Goal: Task Accomplishment & Management: Manage account settings

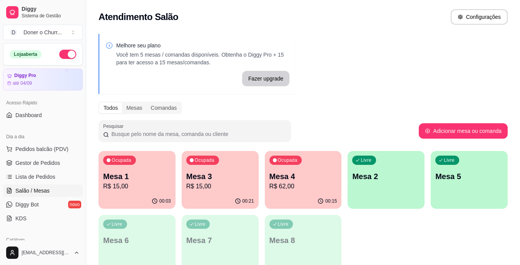
click at [130, 176] on p "Mesa 1" at bounding box center [137, 176] width 68 height 11
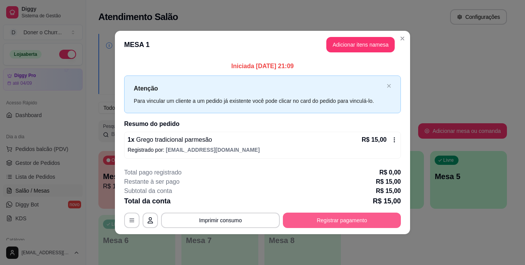
click at [330, 218] on button "Registrar pagamento" at bounding box center [342, 219] width 118 height 15
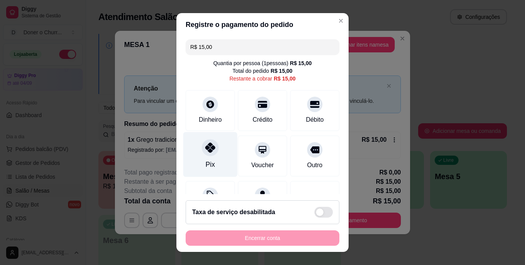
click at [205, 150] on icon at bounding box center [210, 148] width 10 height 10
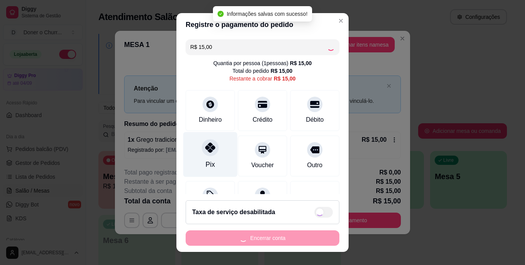
type input "R$ 0,00"
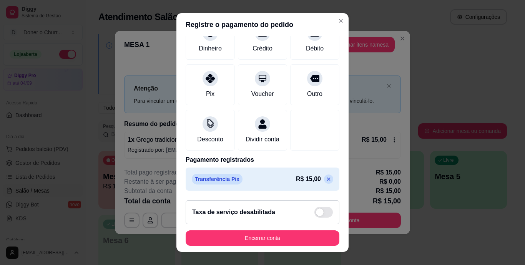
scroll to position [12, 0]
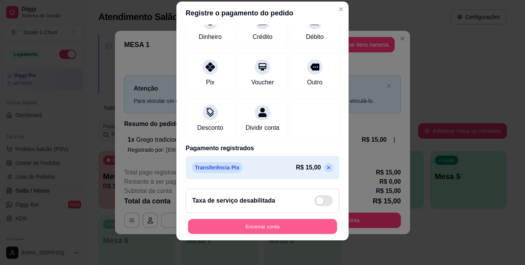
click at [254, 234] on button "Encerrar conta" at bounding box center [262, 226] width 149 height 15
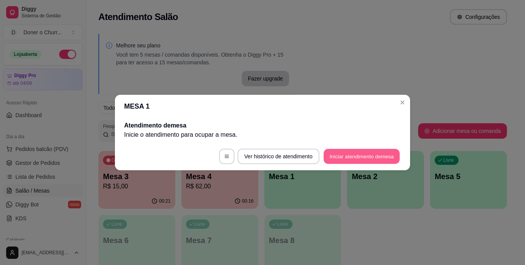
click at [364, 153] on button "Iniciar atendimento de mesa" at bounding box center [362, 156] width 76 height 15
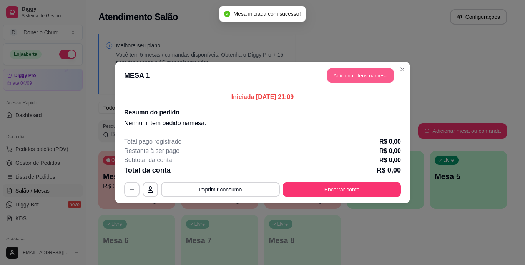
click at [349, 72] on button "Adicionar itens na mesa" at bounding box center [361, 75] width 66 height 15
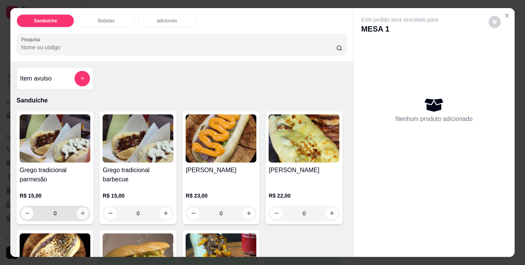
click at [80, 212] on icon "increase-product-quantity" at bounding box center [83, 213] width 6 height 6
type input "1"
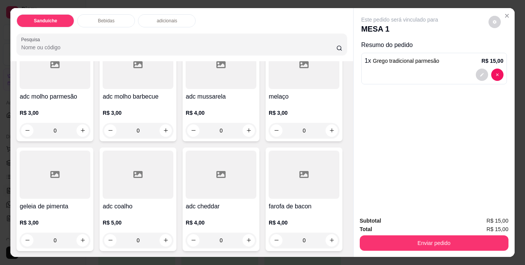
scroll to position [772, 0]
click at [169, 237] on icon "increase-product-quantity" at bounding box center [166, 240] width 6 height 6
type input "1"
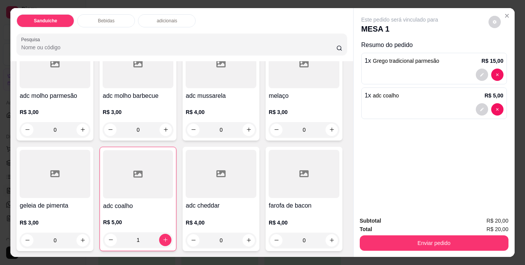
scroll to position [504, 0]
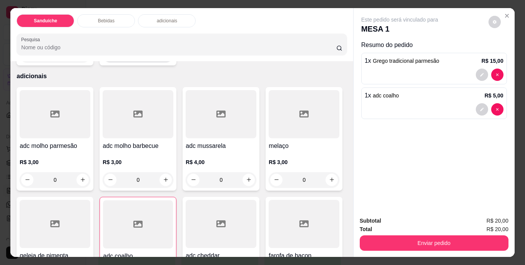
click at [169, 57] on icon "increase-product-quantity" at bounding box center [166, 55] width 6 height 6
type input "1"
click at [413, 238] on button "Enviar pedido" at bounding box center [434, 242] width 149 height 15
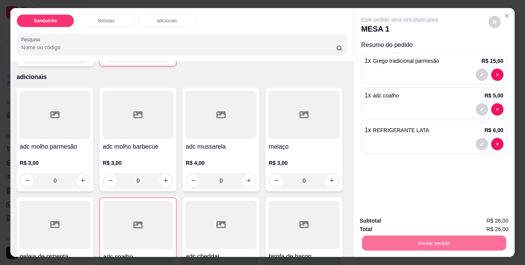
click at [397, 218] on button "Não registrar e enviar pedido" at bounding box center [409, 221] width 78 height 14
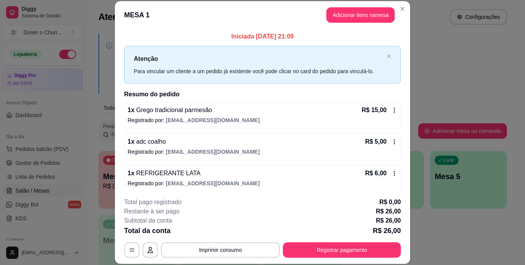
click at [210, 246] on button "Imprimir consumo" at bounding box center [220, 249] width 119 height 15
click at [456, 236] on div "**********" at bounding box center [262, 132] width 525 height 265
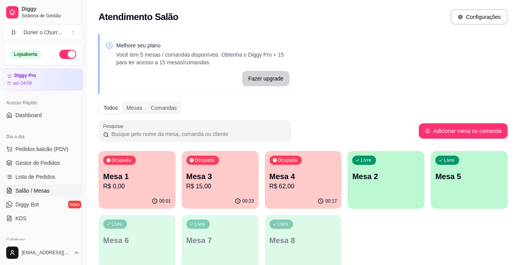
click at [133, 184] on p "R$ 0,00" at bounding box center [137, 186] width 68 height 9
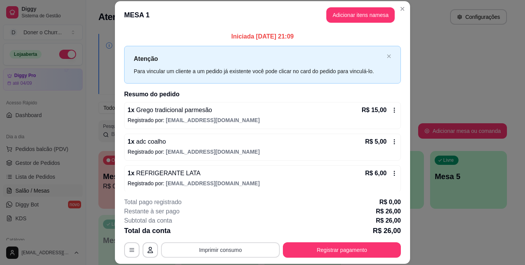
click at [224, 248] on button "Imprimir consumo" at bounding box center [220, 249] width 119 height 15
click at [217, 230] on button "IMPRESSORA" at bounding box center [220, 232] width 56 height 12
click at [340, 19] on button "Adicionar itens na mesa" at bounding box center [361, 14] width 68 height 15
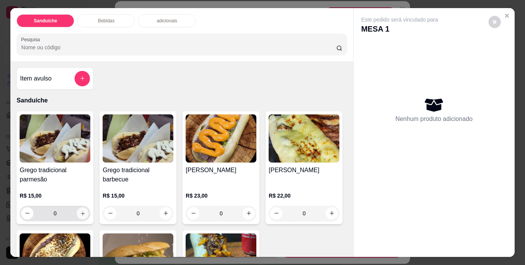
click at [80, 210] on icon "increase-product-quantity" at bounding box center [83, 213] width 6 height 6
type input "1"
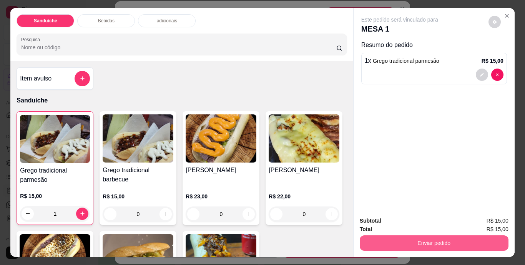
click at [397, 243] on button "Enviar pedido" at bounding box center [434, 242] width 149 height 15
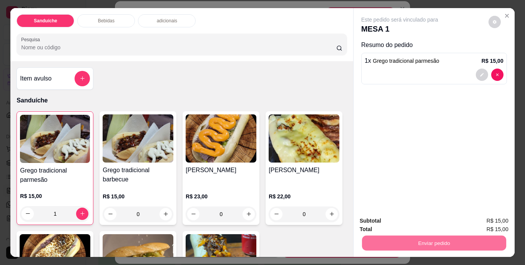
click at [400, 220] on button "Não registrar e enviar pedido" at bounding box center [409, 221] width 80 height 15
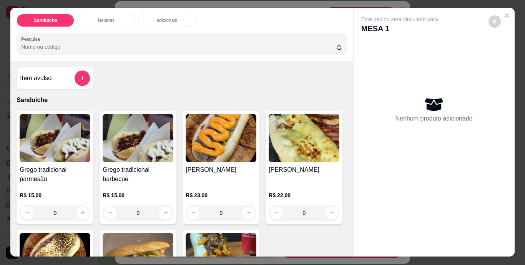
scroll to position [0, 0]
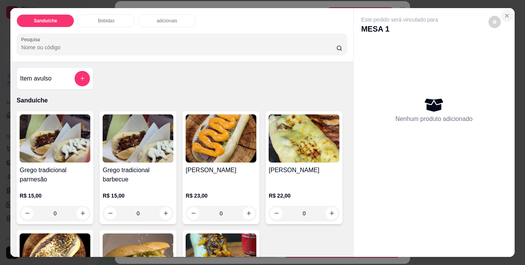
click at [504, 13] on icon "Close" at bounding box center [507, 16] width 6 height 6
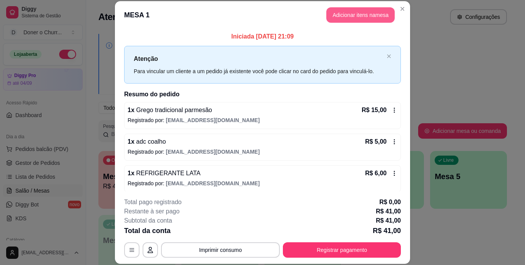
click at [372, 17] on button "Adicionar itens na mesa" at bounding box center [361, 14] width 68 height 15
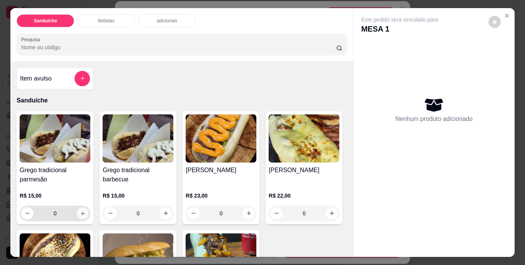
click at [80, 211] on icon "increase-product-quantity" at bounding box center [83, 213] width 6 height 6
type input "1"
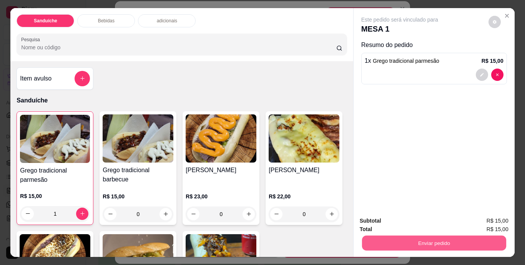
click at [421, 237] on button "Enviar pedido" at bounding box center [434, 242] width 144 height 15
click at [409, 219] on button "Não registrar e enviar pedido" at bounding box center [409, 221] width 80 height 15
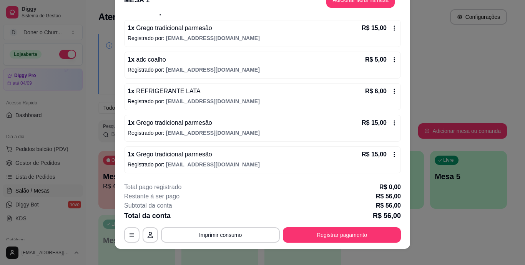
scroll to position [23, 0]
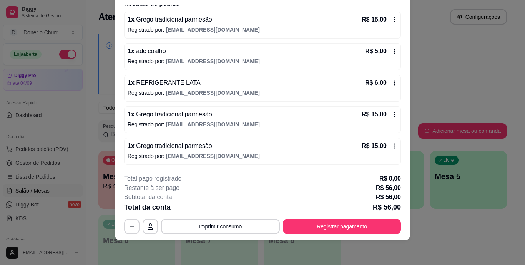
click at [392, 144] on icon at bounding box center [395, 146] width 6 height 6
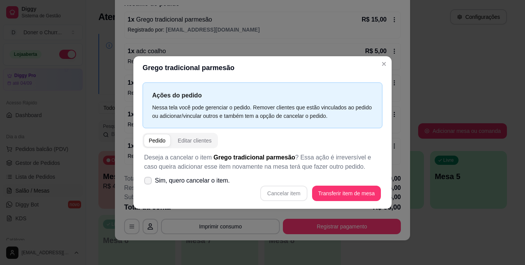
click at [148, 182] on icon at bounding box center [148, 180] width 6 height 5
click at [148, 182] on input "Sim, quero cancelar o item." at bounding box center [146, 184] width 5 height 5
checkbox input "true"
click at [267, 188] on button "Cancelar item" at bounding box center [283, 192] width 47 height 15
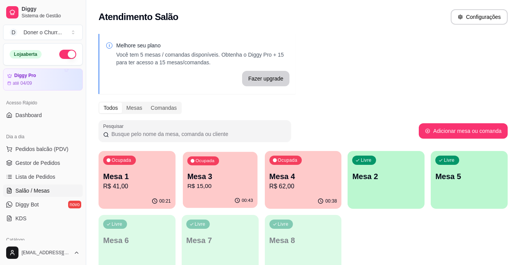
click at [231, 179] on p "Mesa 3" at bounding box center [220, 176] width 66 height 10
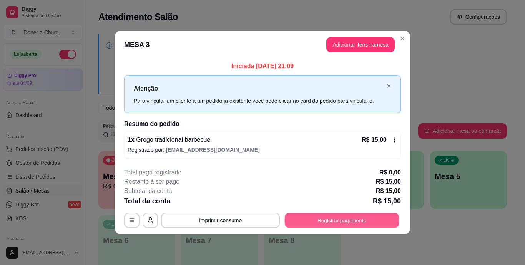
click at [344, 219] on button "Registrar pagamento" at bounding box center [342, 219] width 115 height 15
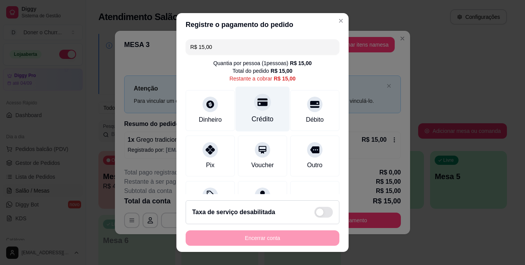
click at [254, 112] on div "Crédito" at bounding box center [263, 109] width 54 height 45
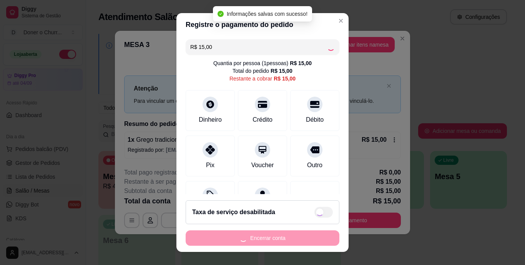
type input "R$ 0,00"
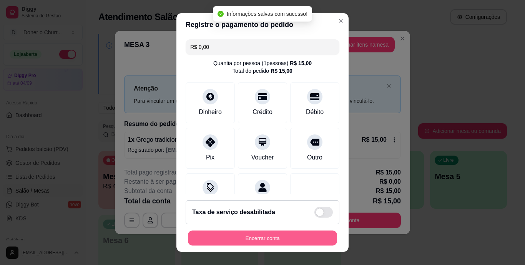
click at [288, 232] on button "Encerrar conta" at bounding box center [262, 237] width 149 height 15
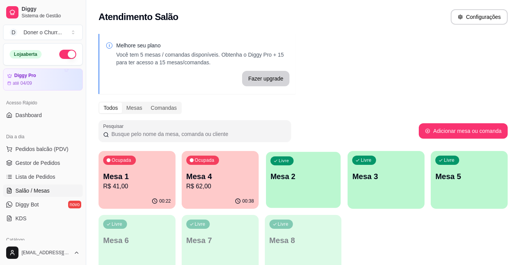
click at [303, 187] on div "Livre Mesa 2" at bounding box center [303, 175] width 75 height 47
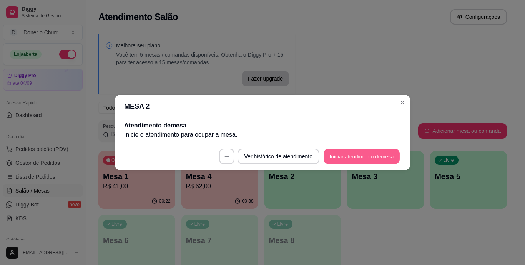
click at [362, 158] on button "Iniciar atendimento de mesa" at bounding box center [362, 156] width 76 height 15
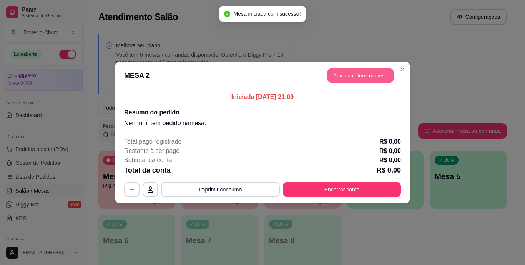
click at [360, 77] on button "Adicionar itens na mesa" at bounding box center [361, 75] width 66 height 15
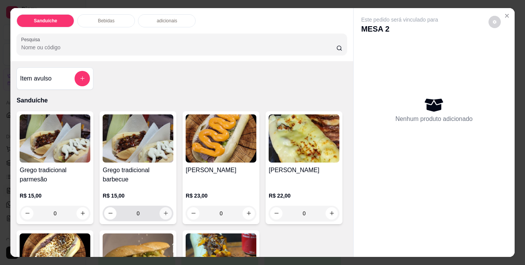
click at [163, 210] on icon "increase-product-quantity" at bounding box center [166, 213] width 6 height 6
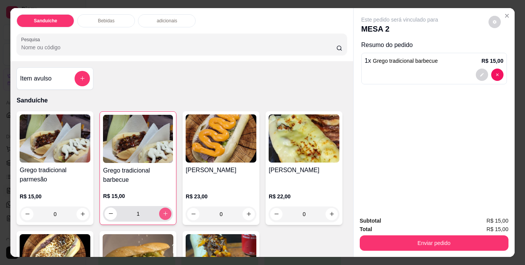
click at [163, 210] on icon "increase-product-quantity" at bounding box center [166, 213] width 6 height 6
type input "2"
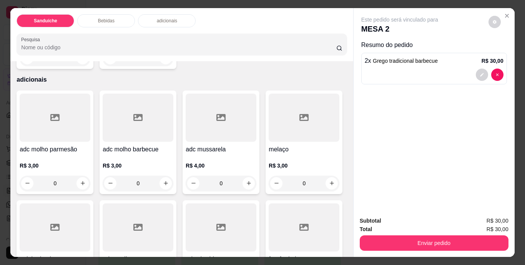
scroll to position [385, 0]
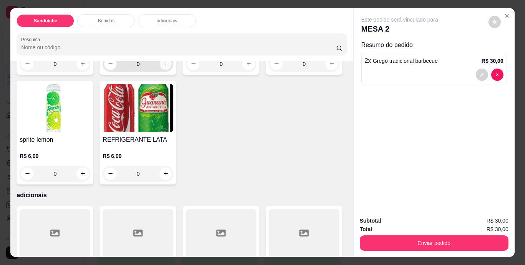
click at [165, 67] on icon "increase-product-quantity" at bounding box center [166, 64] width 6 height 6
type input "1"
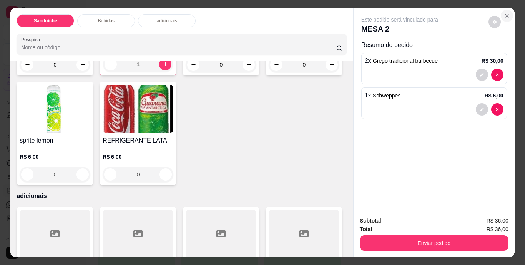
click at [504, 13] on icon "Close" at bounding box center [507, 16] width 6 height 6
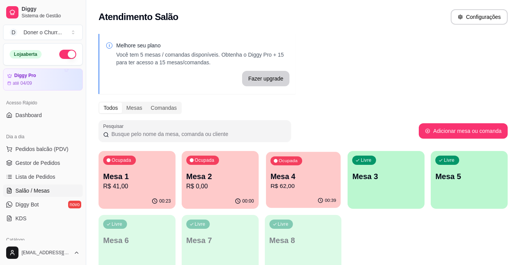
click at [290, 196] on div "00:39" at bounding box center [303, 200] width 75 height 15
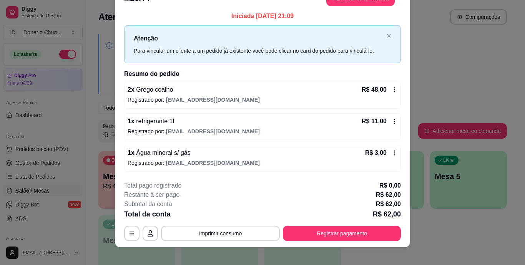
scroll to position [23, 0]
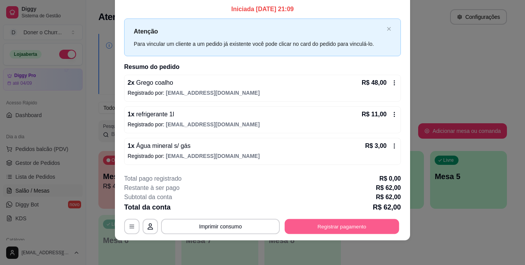
click at [322, 229] on button "Registrar pagamento" at bounding box center [342, 226] width 115 height 15
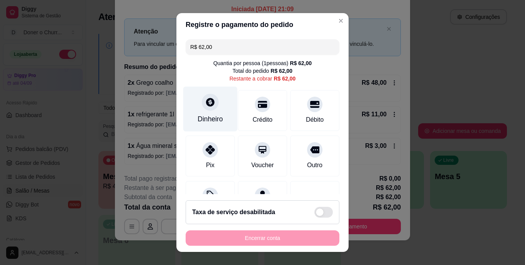
click at [209, 114] on div "Dinheiro" at bounding box center [210, 119] width 25 height 10
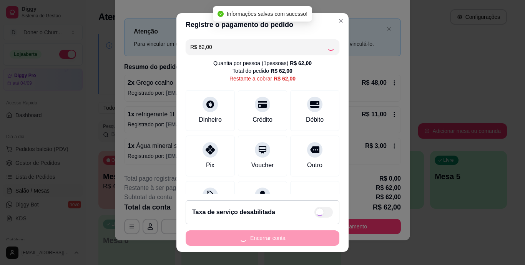
type input "R$ 0,00"
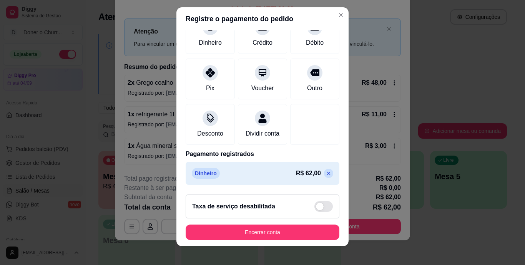
scroll to position [12, 0]
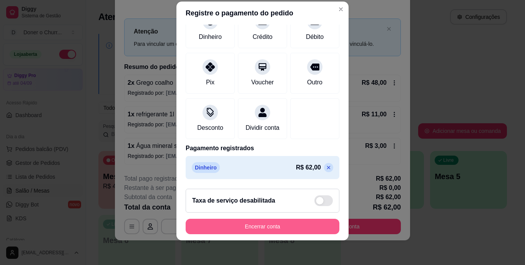
click at [266, 227] on button "Encerrar conta" at bounding box center [263, 226] width 154 height 15
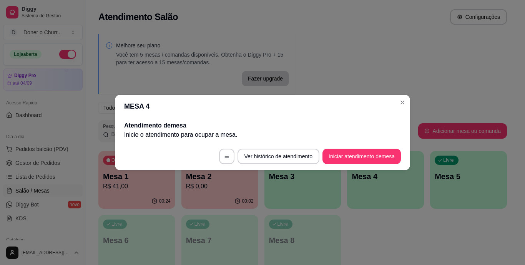
scroll to position [0, 0]
click at [357, 160] on button "Iniciar atendimento de mesa" at bounding box center [362, 156] width 76 height 15
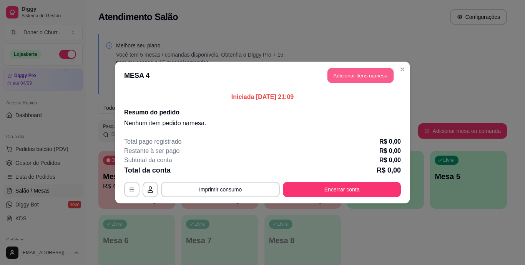
click at [364, 72] on button "Adicionar itens na mesa" at bounding box center [361, 75] width 66 height 15
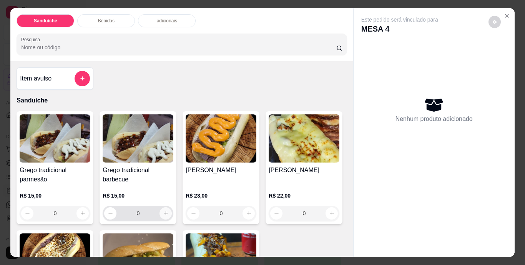
click at [164, 211] on icon "increase-product-quantity" at bounding box center [166, 213] width 4 height 4
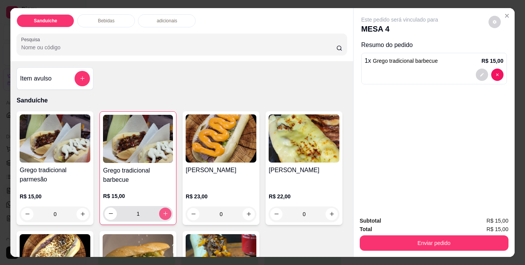
click at [163, 210] on icon "increase-product-quantity" at bounding box center [166, 213] width 6 height 6
type input "3"
click at [405, 233] on div "Enviar pedido" at bounding box center [434, 241] width 149 height 17
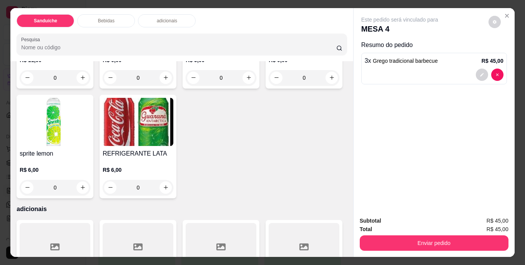
scroll to position [423, 0]
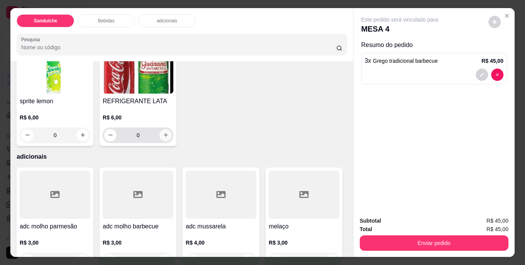
click at [169, 138] on icon "increase-product-quantity" at bounding box center [166, 135] width 6 height 6
type input "1"
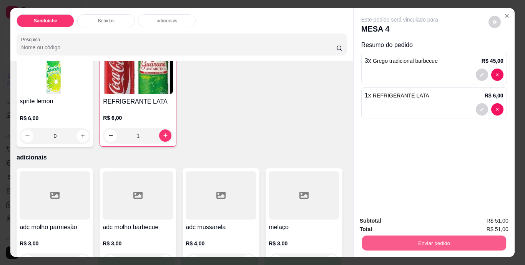
click at [401, 238] on button "Enviar pedido" at bounding box center [434, 242] width 144 height 15
click at [394, 220] on button "Não registrar e enviar pedido" at bounding box center [409, 221] width 78 height 14
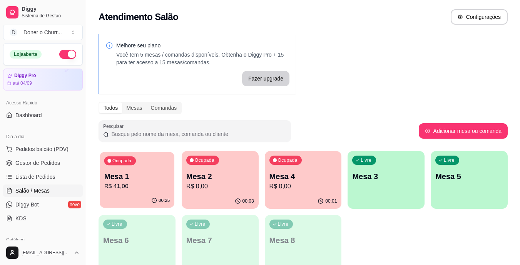
click at [135, 185] on p "R$ 41,00" at bounding box center [137, 186] width 66 height 9
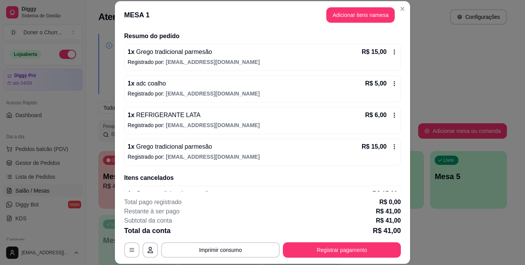
scroll to position [77, 0]
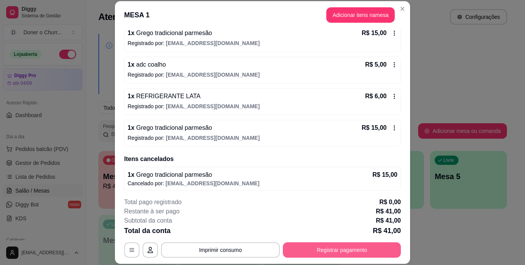
click at [344, 247] on button "Registrar pagamento" at bounding box center [342, 249] width 118 height 15
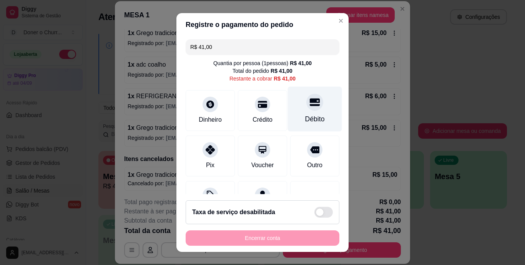
click at [309, 105] on div at bounding box center [315, 102] width 17 height 17
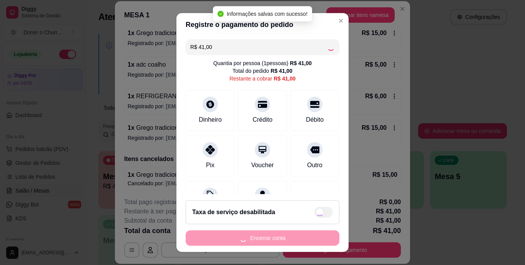
type input "R$ 0,00"
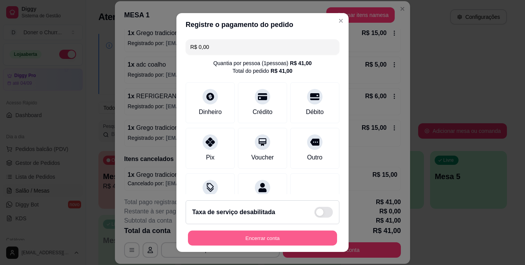
click at [279, 234] on button "Encerrar conta" at bounding box center [262, 237] width 149 height 15
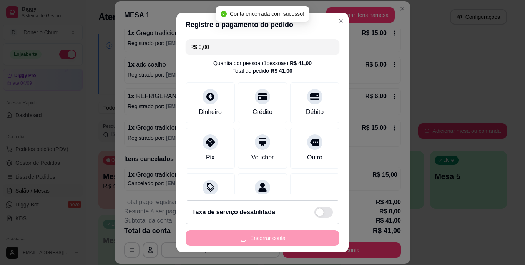
scroll to position [0, 0]
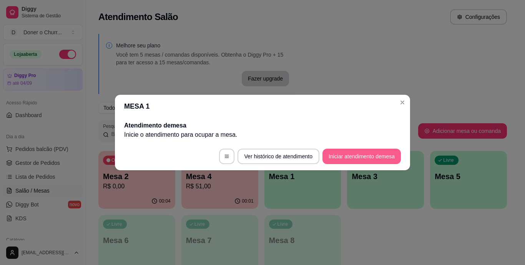
click at [360, 160] on button "Iniciar atendimento de mesa" at bounding box center [362, 155] width 78 height 15
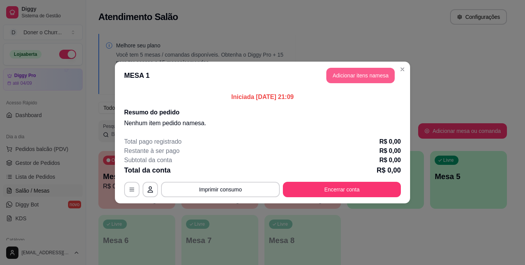
click at [359, 74] on button "Adicionar itens na mesa" at bounding box center [361, 75] width 68 height 15
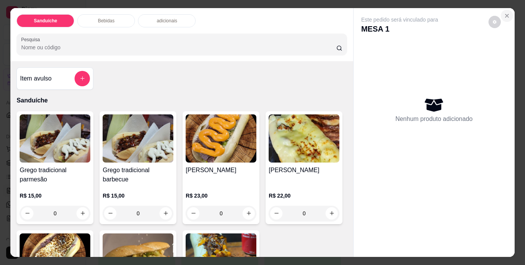
click at [507, 13] on icon "Close" at bounding box center [507, 16] width 6 height 6
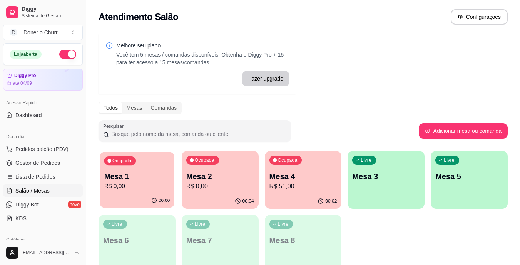
click at [162, 183] on p "R$ 0,00" at bounding box center [137, 186] width 66 height 9
click at [240, 166] on div "Ocupada Mesa 2 R$ 0,00" at bounding box center [220, 173] width 75 height 42
click at [314, 169] on div "Ocupada Mesa 4 R$ 51,00" at bounding box center [303, 172] width 77 height 43
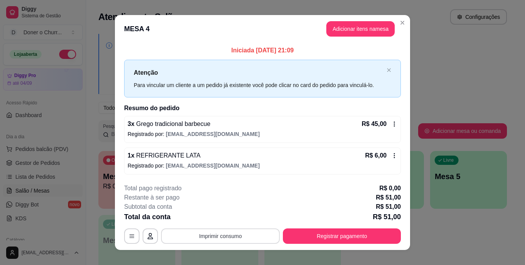
click at [221, 237] on button "Imprimir consumo" at bounding box center [220, 235] width 119 height 15
click at [229, 217] on button "IMPRESSORA" at bounding box center [220, 218] width 54 height 12
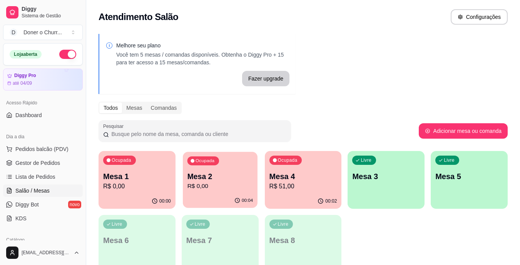
click at [204, 170] on div "Ocupada Mesa 2 R$ 0,00" at bounding box center [220, 173] width 75 height 42
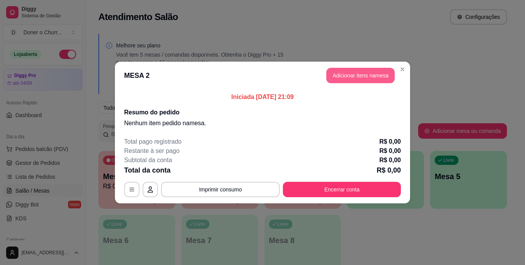
click at [350, 77] on button "Adicionar itens na mesa" at bounding box center [361, 75] width 68 height 15
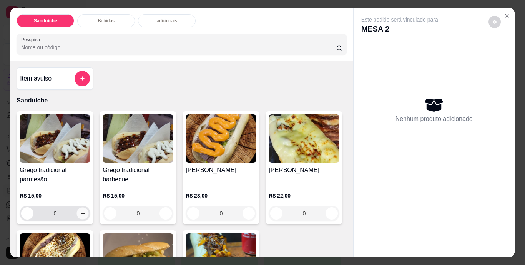
click at [82, 211] on icon "increase-product-quantity" at bounding box center [83, 213] width 6 height 6
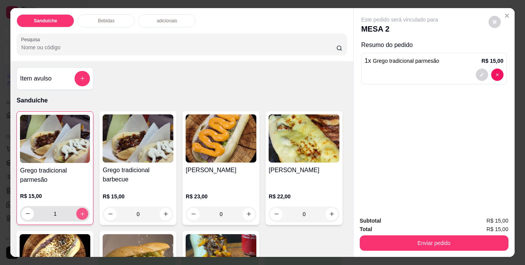
click at [82, 211] on icon "increase-product-quantity" at bounding box center [83, 213] width 6 height 6
type input "2"
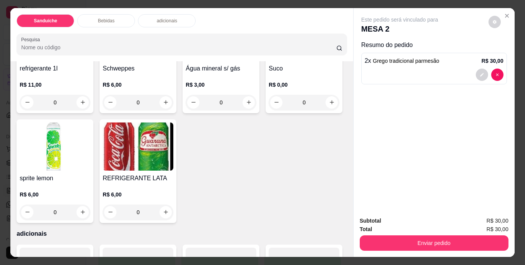
scroll to position [423, 0]
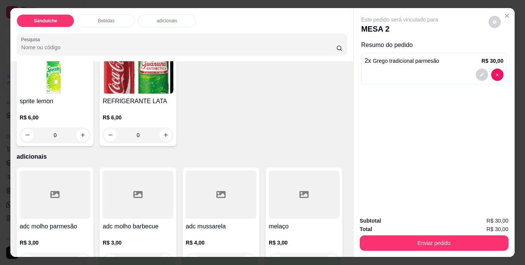
click at [167, 31] on button "increase-product-quantity" at bounding box center [166, 25] width 12 height 12
type input "1"
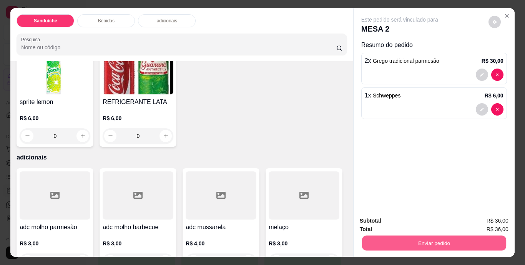
click at [395, 235] on button "Enviar pedido" at bounding box center [434, 242] width 144 height 15
click at [397, 225] on button "Não registrar e enviar pedido" at bounding box center [409, 221] width 80 height 15
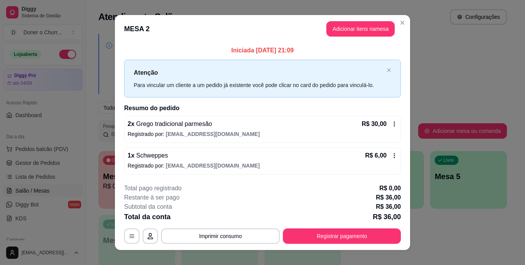
drag, startPoint x: 395, startPoint y: 220, endPoint x: 525, endPoint y: 263, distance: 137.0
click at [402, 225] on footer "**********" at bounding box center [262, 213] width 295 height 72
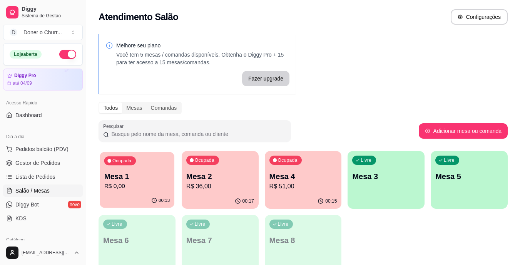
click at [158, 181] on p "Mesa 1" at bounding box center [137, 176] width 66 height 10
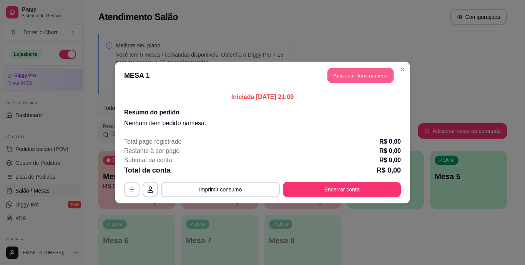
click at [352, 81] on button "Adicionar itens na mesa" at bounding box center [361, 75] width 66 height 15
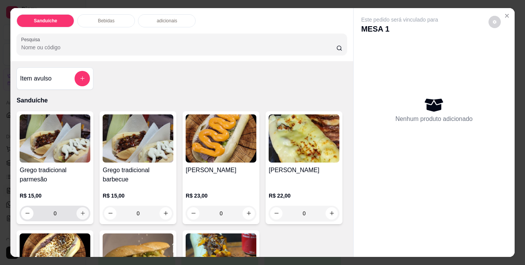
click at [77, 211] on button "increase-product-quantity" at bounding box center [83, 213] width 12 height 12
type input "1"
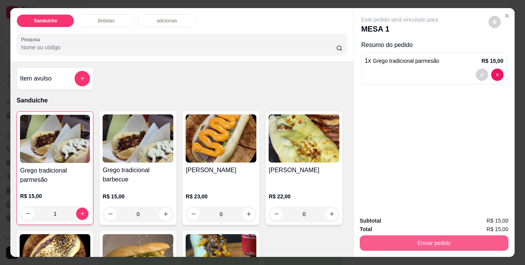
click at [424, 240] on button "Enviar pedido" at bounding box center [434, 242] width 149 height 15
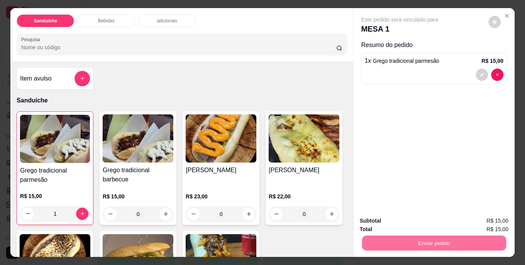
click at [421, 219] on button "Não registrar e enviar pedido" at bounding box center [409, 221] width 78 height 14
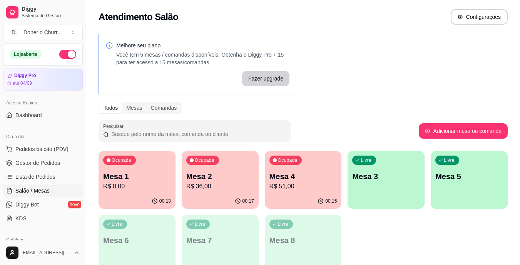
click at [225, 181] on p "Mesa 2" at bounding box center [220, 176] width 68 height 11
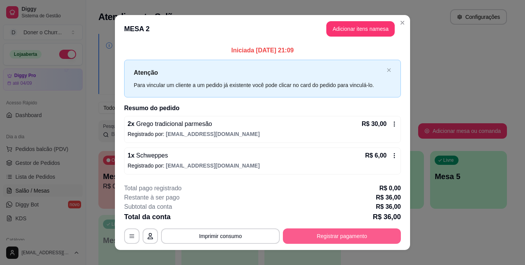
click at [312, 237] on button "Registrar pagamento" at bounding box center [342, 235] width 118 height 15
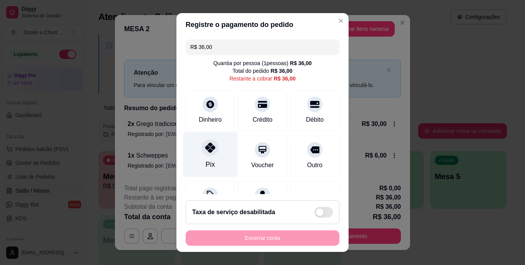
click at [207, 150] on icon at bounding box center [210, 148] width 10 height 10
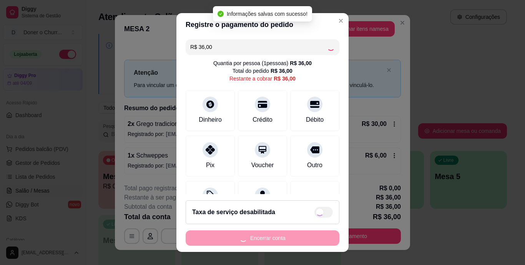
type input "R$ 0,00"
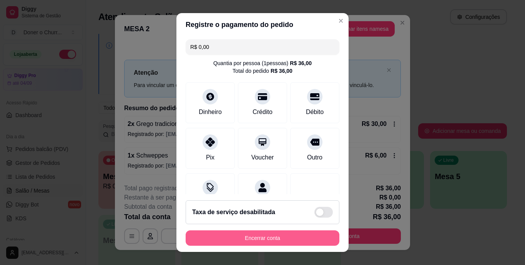
click at [264, 239] on button "Encerrar conta" at bounding box center [263, 237] width 154 height 15
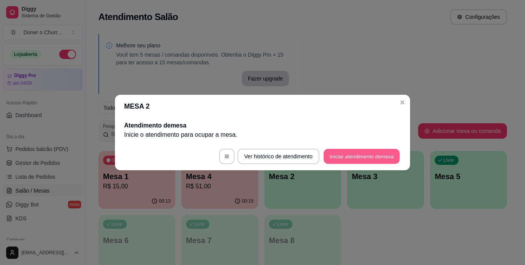
click at [366, 155] on button "Iniciar atendimento de mesa" at bounding box center [362, 156] width 76 height 15
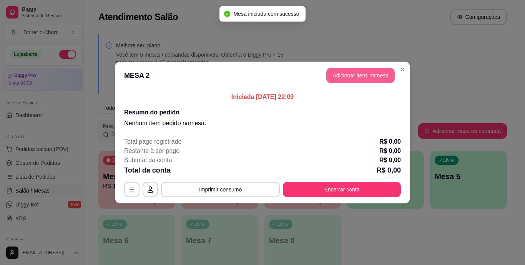
click at [363, 77] on button "Adicionar itens na mesa" at bounding box center [361, 75] width 68 height 15
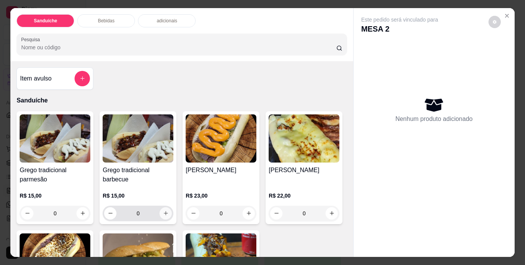
click at [163, 210] on icon "increase-product-quantity" at bounding box center [166, 213] width 6 height 6
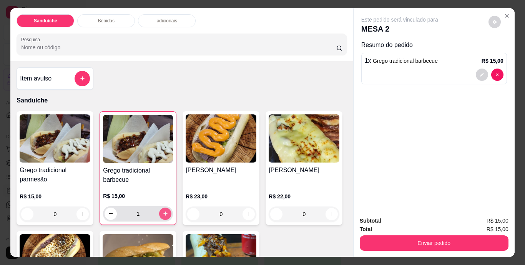
click at [163, 210] on icon "increase-product-quantity" at bounding box center [166, 213] width 6 height 6
type input "2"
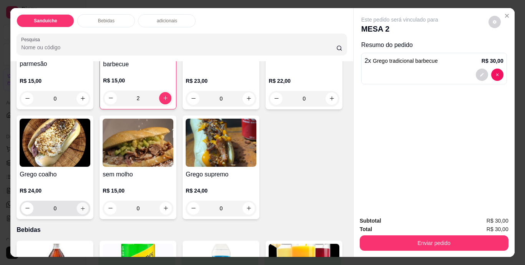
click at [86, 208] on icon "increase-product-quantity" at bounding box center [83, 208] width 6 height 6
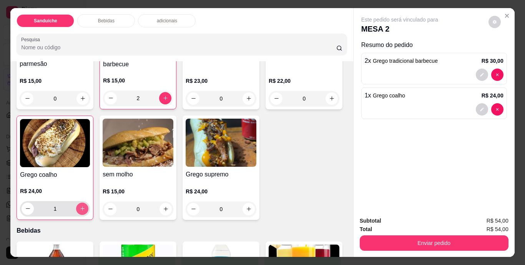
click at [85, 208] on icon "increase-product-quantity" at bounding box center [83, 208] width 6 height 6
type input "2"
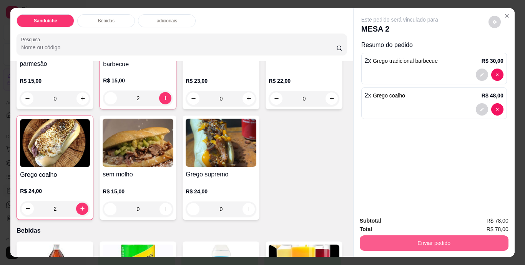
click at [434, 243] on button "Enviar pedido" at bounding box center [434, 242] width 149 height 15
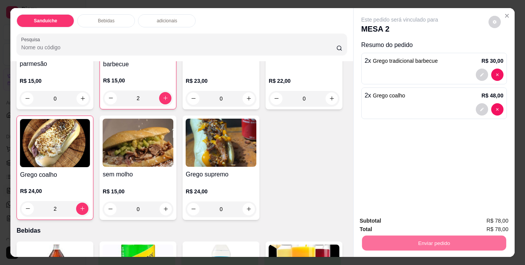
click at [425, 222] on button "Não registrar e enviar pedido" at bounding box center [409, 221] width 78 height 14
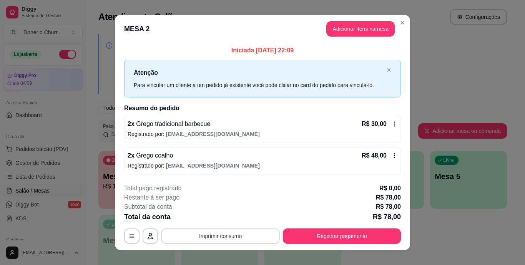
click at [222, 236] on button "Imprimir consumo" at bounding box center [220, 235] width 119 height 15
click at [227, 215] on button "IMPRESSORA" at bounding box center [220, 218] width 54 height 12
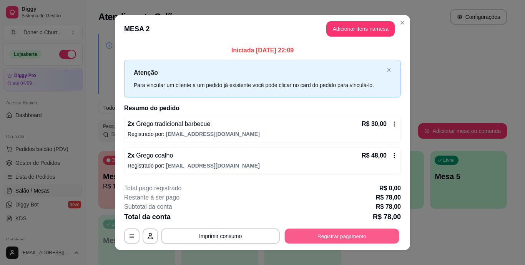
click at [327, 237] on button "Registrar pagamento" at bounding box center [342, 235] width 115 height 15
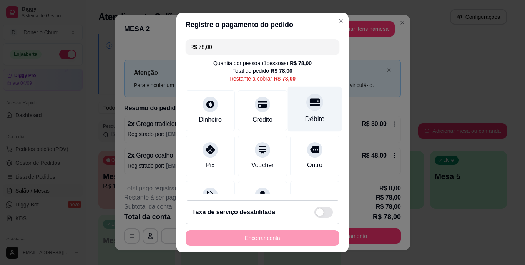
click at [295, 112] on div "Débito" at bounding box center [315, 109] width 54 height 45
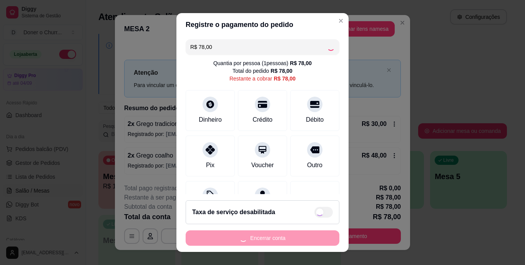
type input "R$ 0,00"
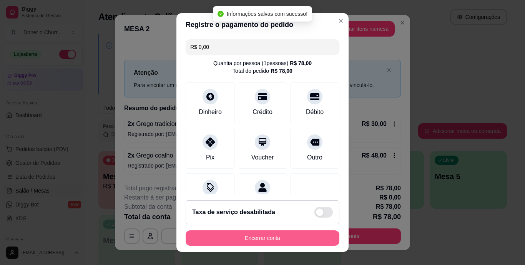
click at [264, 236] on button "Encerrar conta" at bounding box center [263, 237] width 154 height 15
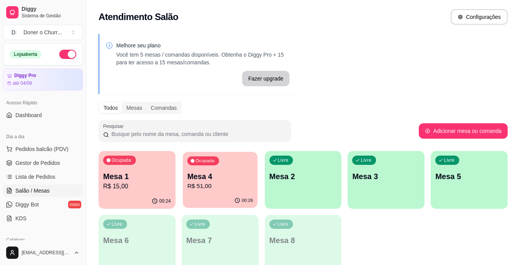
click at [210, 190] on p "R$ 51,00" at bounding box center [220, 186] width 66 height 9
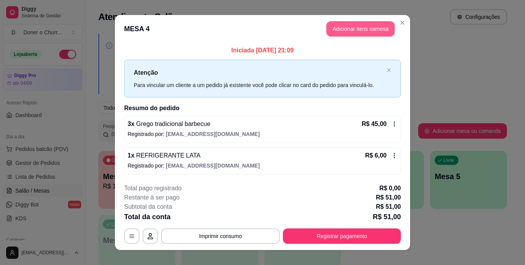
click at [350, 30] on button "Adicionar itens na mesa" at bounding box center [361, 28] width 68 height 15
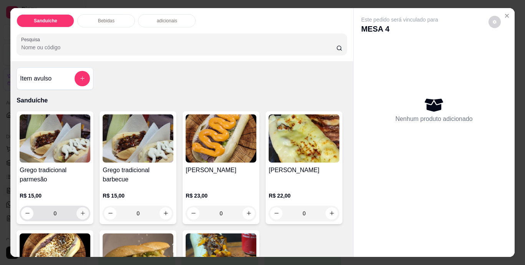
click at [81, 212] on icon "increase-product-quantity" at bounding box center [83, 213] width 4 height 4
type input "1"
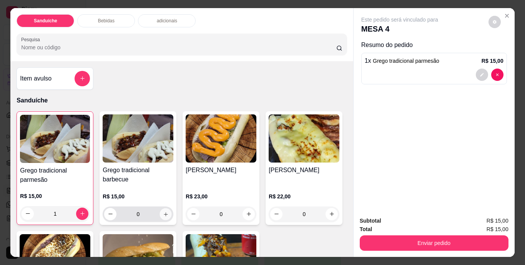
click at [164, 212] on icon "increase-product-quantity" at bounding box center [166, 214] width 4 height 4
type input "1"
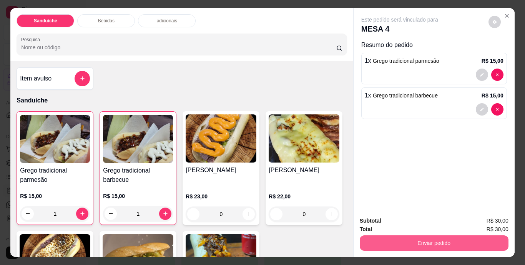
click at [450, 240] on button "Enviar pedido" at bounding box center [434, 242] width 149 height 15
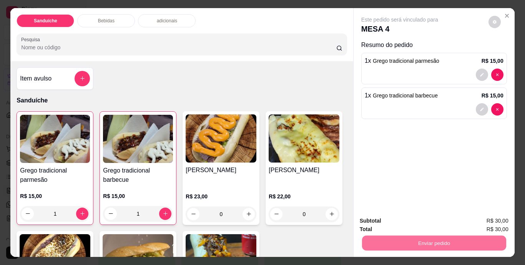
click at [408, 224] on button "Não registrar e enviar pedido" at bounding box center [409, 221] width 80 height 15
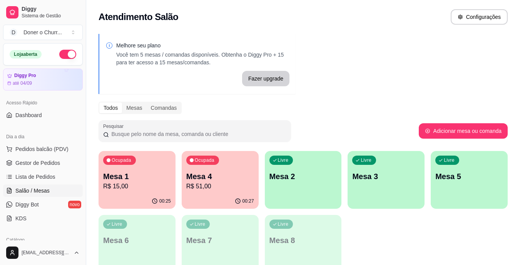
click at [160, 175] on p "Mesa 1" at bounding box center [137, 176] width 68 height 11
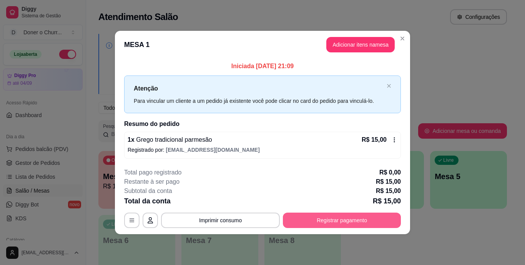
click at [325, 224] on button "Registrar pagamento" at bounding box center [342, 219] width 118 height 15
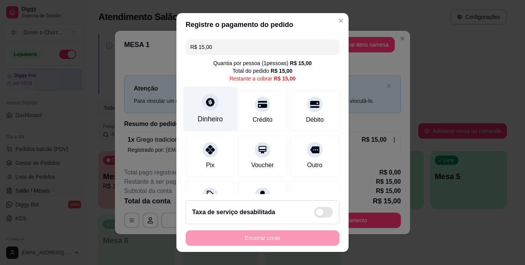
click at [207, 113] on div "Dinheiro" at bounding box center [211, 109] width 54 height 45
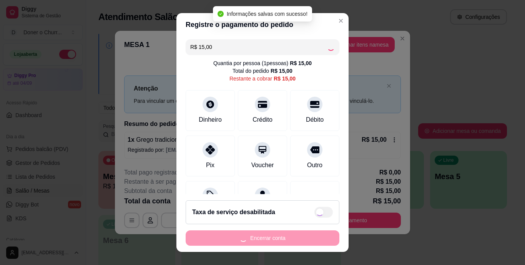
type input "R$ 0,00"
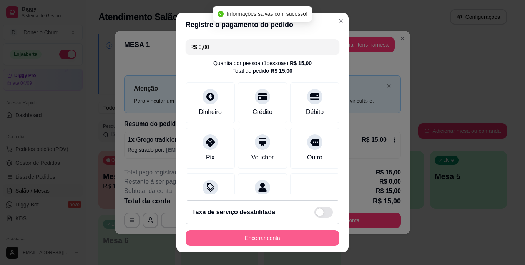
click at [267, 238] on button "Encerrar conta" at bounding box center [263, 237] width 154 height 15
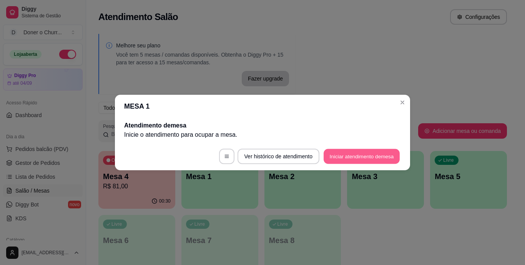
click at [370, 152] on button "Iniciar atendimento de mesa" at bounding box center [362, 156] width 76 height 15
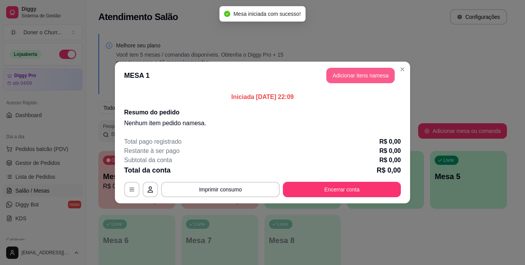
click at [348, 71] on button "Adicionar itens na mesa" at bounding box center [361, 75] width 68 height 15
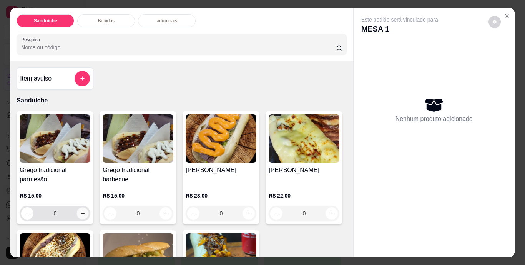
click at [79, 207] on button "increase-product-quantity" at bounding box center [83, 213] width 12 height 12
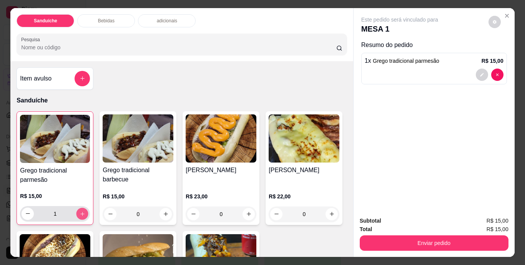
click at [79, 207] on button "increase-product-quantity" at bounding box center [83, 213] width 12 height 12
type input "2"
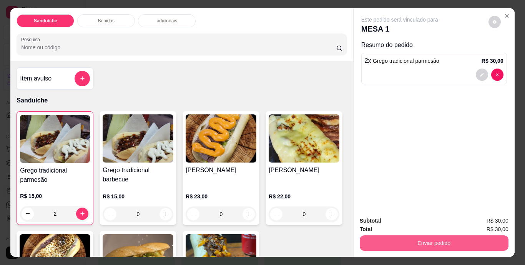
click at [432, 244] on button "Enviar pedido" at bounding box center [434, 242] width 149 height 15
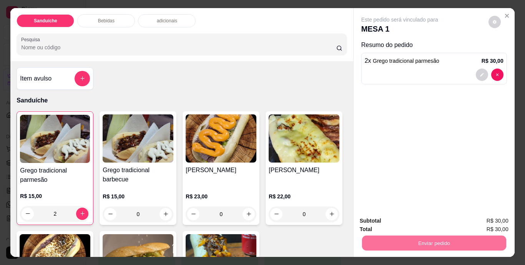
click at [413, 218] on button "Não registrar e enviar pedido" at bounding box center [409, 221] width 80 height 15
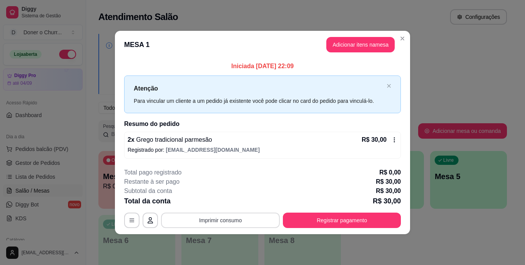
click at [217, 219] on button "Imprimir consumo" at bounding box center [220, 219] width 119 height 15
click at [222, 203] on button "IMPRESSORA" at bounding box center [223, 202] width 54 height 12
click at [220, 217] on button "Imprimir consumo" at bounding box center [220, 219] width 119 height 15
click at [284, 174] on div "Total pago registrado R$ 0,00" at bounding box center [262, 172] width 277 height 9
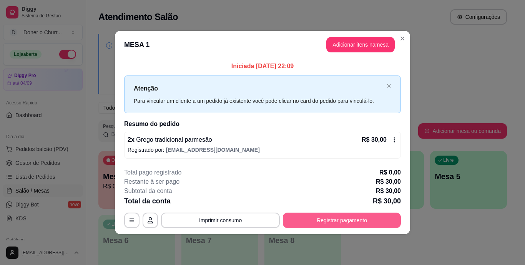
click at [355, 222] on button "Registrar pagamento" at bounding box center [342, 219] width 118 height 15
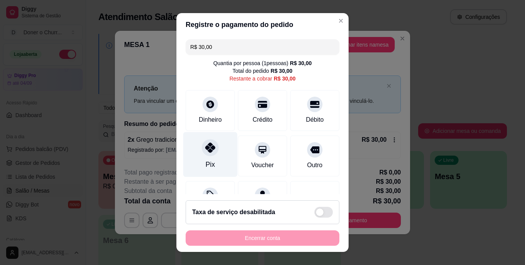
click at [205, 158] on div "Pix" at bounding box center [211, 154] width 54 height 45
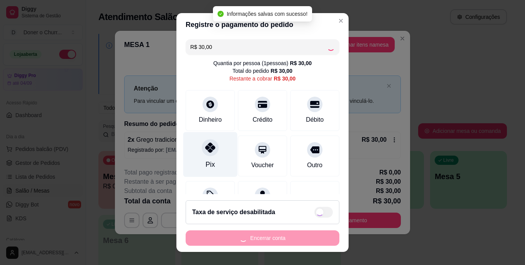
type input "R$ 0,00"
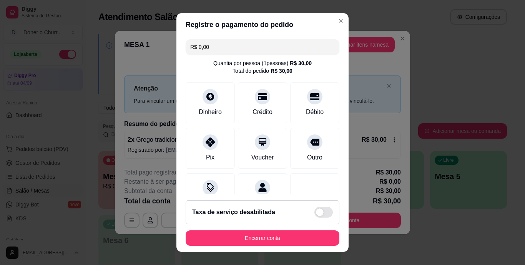
scroll to position [12, 0]
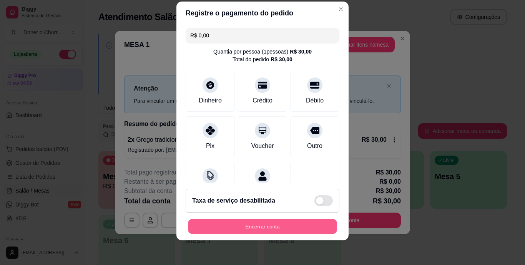
click at [264, 223] on button "Encerrar conta" at bounding box center [262, 226] width 149 height 15
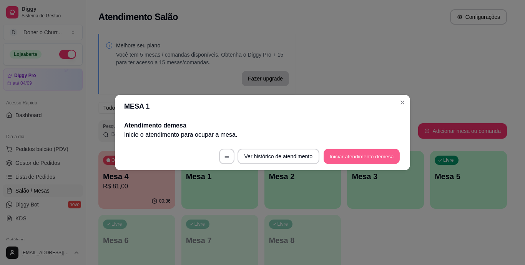
click at [370, 152] on button "Iniciar atendimento de mesa" at bounding box center [362, 156] width 76 height 15
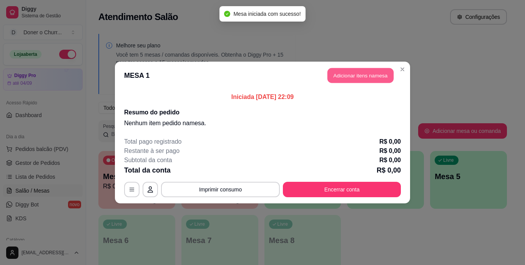
click at [357, 76] on button "Adicionar itens na mesa" at bounding box center [361, 75] width 66 height 15
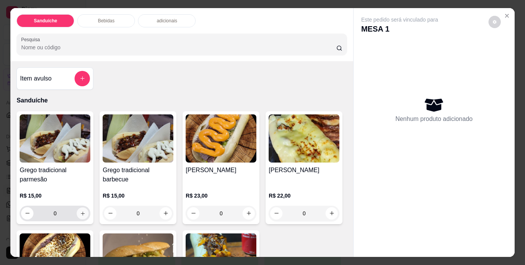
click at [77, 214] on button "increase-product-quantity" at bounding box center [83, 213] width 12 height 12
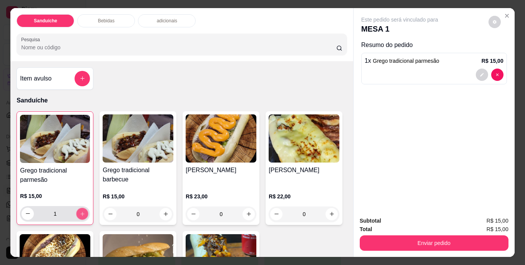
click at [77, 214] on button "increase-product-quantity" at bounding box center [83, 213] width 12 height 12
click at [77, 214] on button "increase-product-quantity" at bounding box center [82, 213] width 12 height 12
click at [77, 214] on button "increase-product-quantity" at bounding box center [83, 213] width 12 height 12
type input "4"
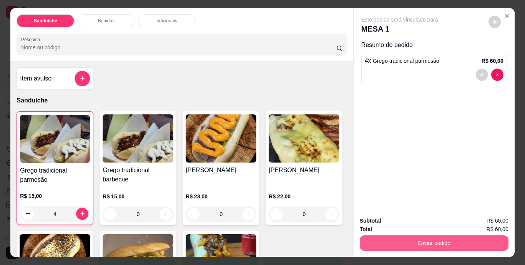
click at [429, 239] on button "Enviar pedido" at bounding box center [434, 242] width 149 height 15
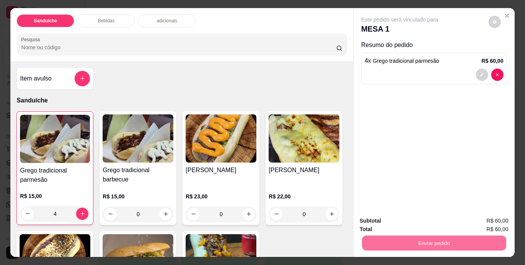
click at [415, 220] on button "Não registrar e enviar pedido" at bounding box center [409, 221] width 78 height 14
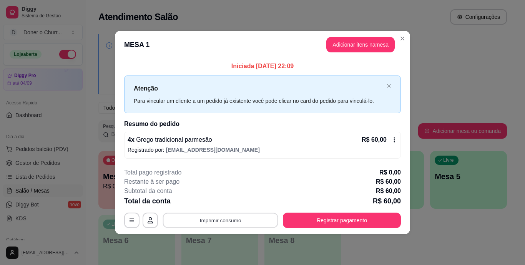
click at [228, 222] on button "Imprimir consumo" at bounding box center [220, 219] width 115 height 15
click at [225, 202] on button "IMPRESSORA" at bounding box center [223, 202] width 54 height 12
click at [225, 202] on div "Total da conta R$ 60,00" at bounding box center [262, 200] width 277 height 11
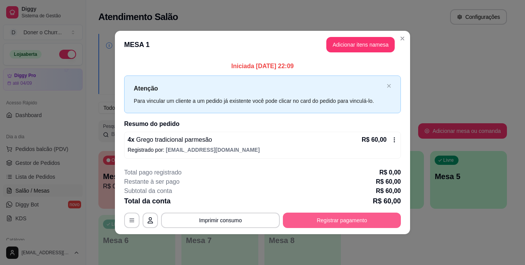
click at [325, 217] on button "Registrar pagamento" at bounding box center [342, 219] width 118 height 15
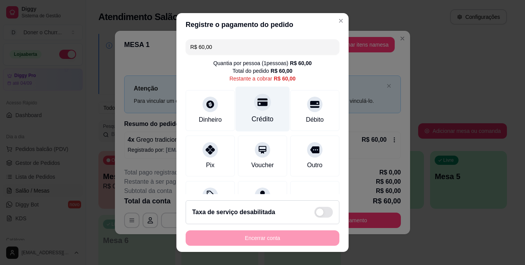
click at [257, 109] on div at bounding box center [262, 102] width 17 height 17
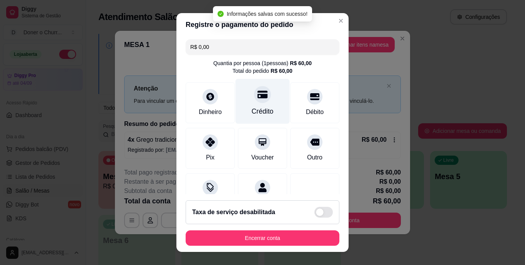
type input "R$ 0,00"
drag, startPoint x: 258, startPoint y: 104, endPoint x: 262, endPoint y: 110, distance: 7.1
click at [262, 110] on div "Crédito" at bounding box center [263, 101] width 54 height 45
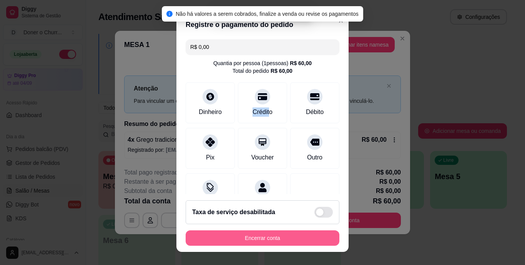
click at [262, 232] on button "Encerrar conta" at bounding box center [263, 237] width 154 height 15
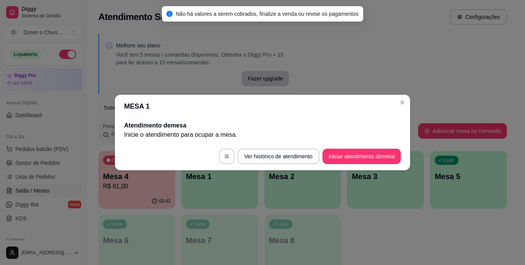
click at [358, 155] on button "Iniciar atendimento de mesa" at bounding box center [362, 155] width 78 height 15
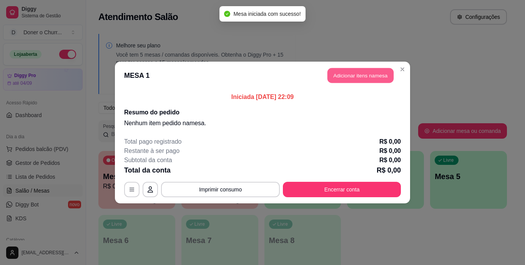
click at [361, 76] on button "Adicionar itens na mesa" at bounding box center [361, 75] width 66 height 15
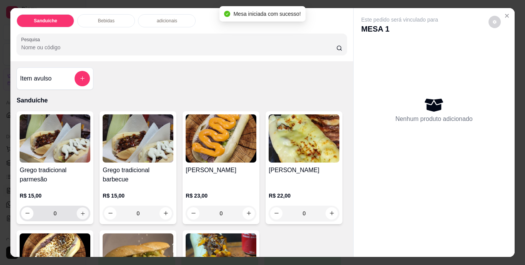
click at [78, 207] on button "increase-product-quantity" at bounding box center [83, 213] width 12 height 12
type input "1"
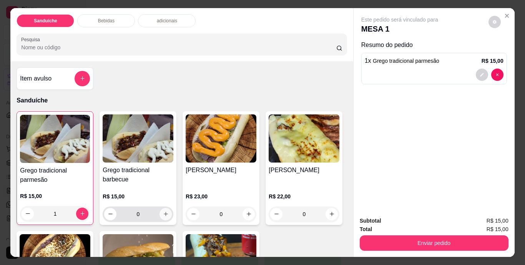
click at [164, 211] on icon "increase-product-quantity" at bounding box center [166, 214] width 6 height 6
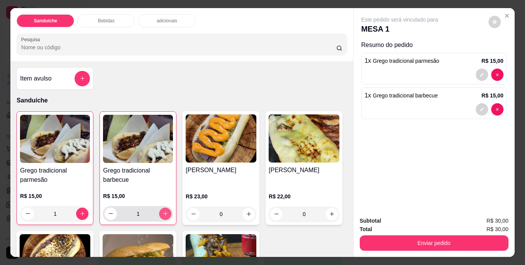
type input "1"
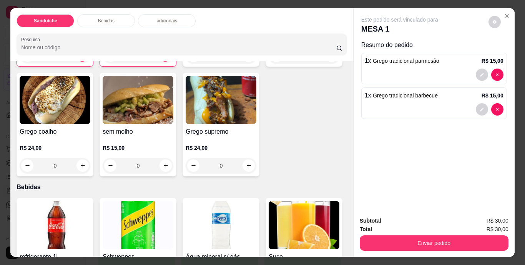
scroll to position [154, 0]
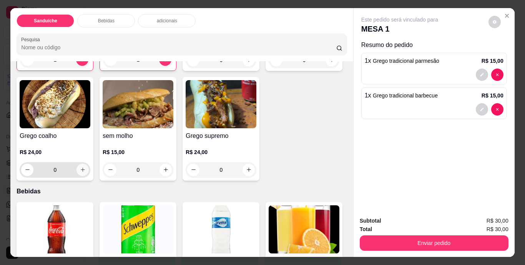
click at [85, 167] on icon "increase-product-quantity" at bounding box center [83, 169] width 4 height 4
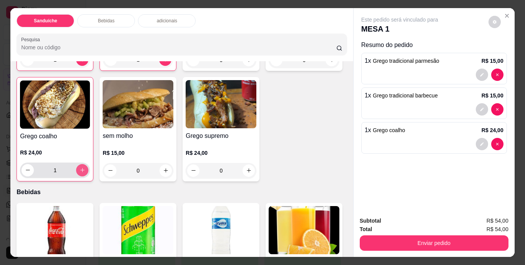
click at [85, 167] on icon "increase-product-quantity" at bounding box center [83, 170] width 6 height 6
click at [84, 168] on icon "increase-product-quantity" at bounding box center [82, 170] width 4 height 4
type input "3"
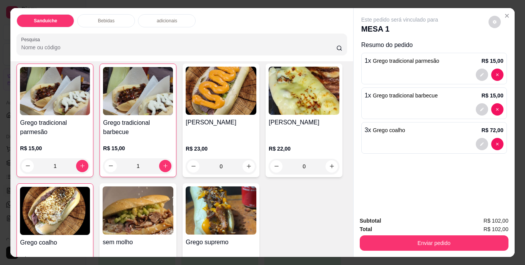
scroll to position [0, 0]
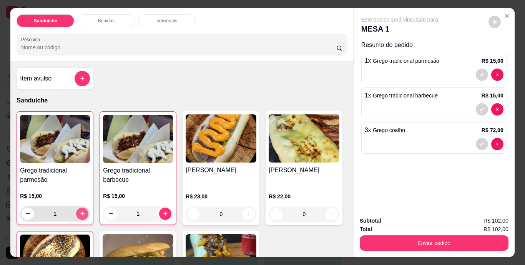
click at [76, 209] on button "increase-product-quantity" at bounding box center [82, 213] width 12 height 12
type input "2"
click at [160, 210] on button "increase-product-quantity" at bounding box center [166, 213] width 12 height 12
type input "2"
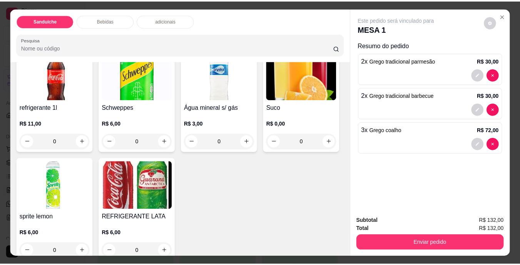
scroll to position [385, 0]
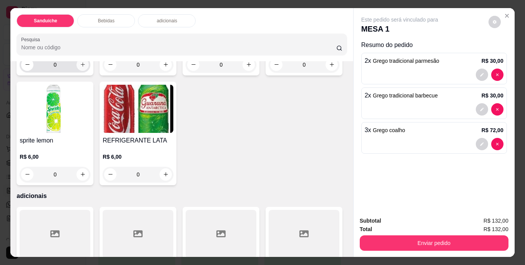
click at [80, 67] on icon "increase-product-quantity" at bounding box center [83, 65] width 6 height 6
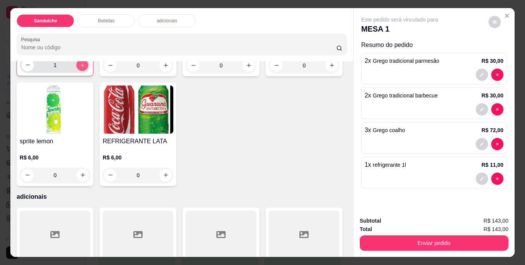
click at [80, 68] on icon "increase-product-quantity" at bounding box center [83, 65] width 6 height 6
type input "2"
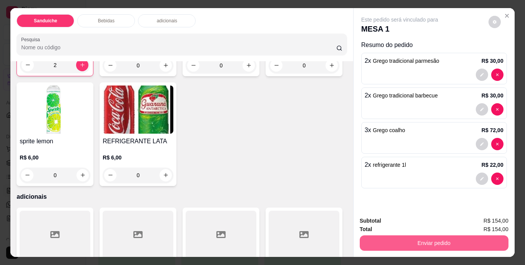
click at [417, 236] on button "Enviar pedido" at bounding box center [434, 242] width 149 height 15
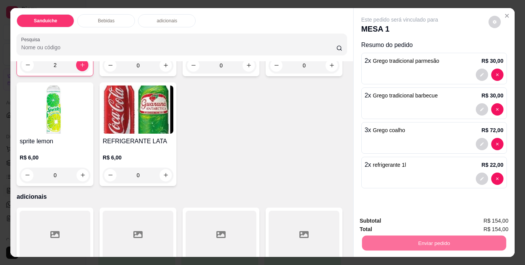
click at [410, 220] on button "Não registrar e enviar pedido" at bounding box center [409, 221] width 80 height 15
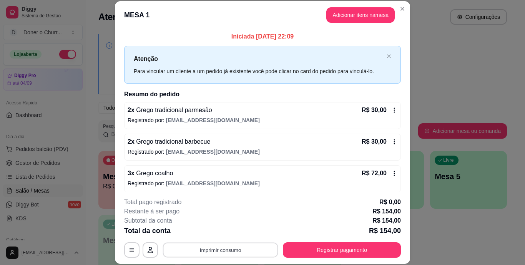
click at [221, 252] on button "Imprimir consumo" at bounding box center [220, 249] width 115 height 15
click at [217, 230] on button "IMPRESSORA" at bounding box center [220, 231] width 54 height 12
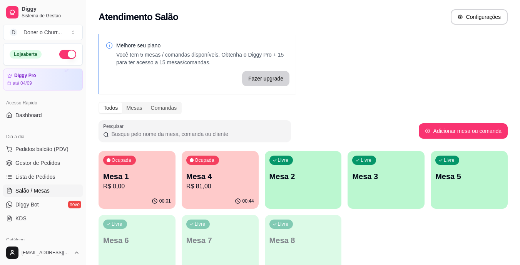
click at [118, 173] on p "Mesa 1" at bounding box center [137, 176] width 68 height 11
click at [227, 180] on p "Mesa 4" at bounding box center [220, 176] width 68 height 11
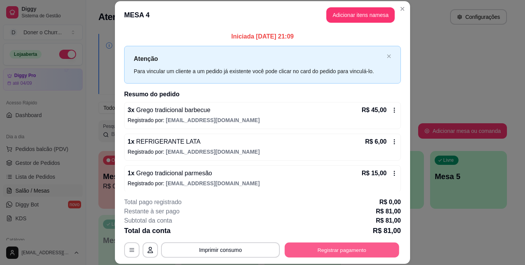
click at [329, 251] on button "Registrar pagamento" at bounding box center [342, 249] width 115 height 15
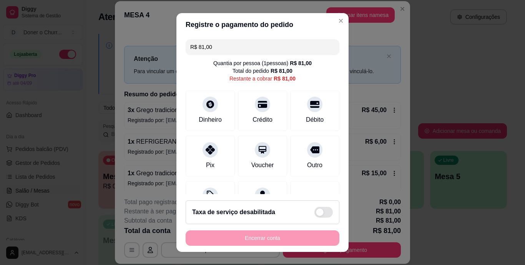
click at [225, 49] on input "R$ 81,00" at bounding box center [262, 46] width 145 height 15
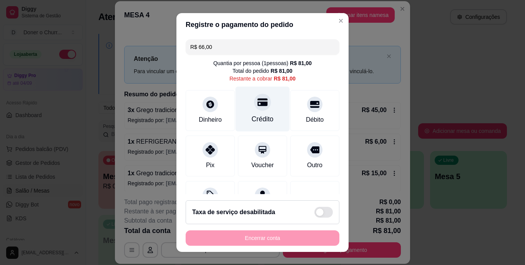
click at [255, 118] on div "Crédito" at bounding box center [263, 119] width 22 height 10
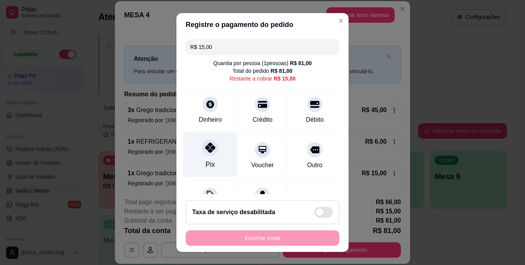
click at [206, 149] on icon at bounding box center [210, 148] width 10 height 10
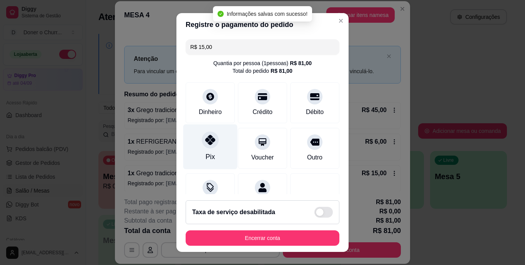
type input "R$ 0,00"
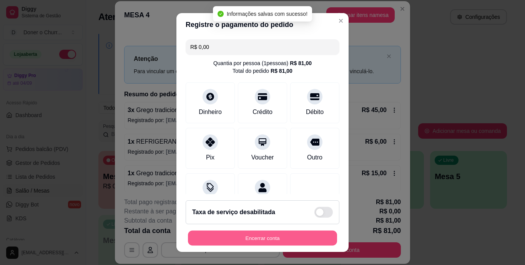
click at [242, 237] on button "Encerrar conta" at bounding box center [262, 237] width 149 height 15
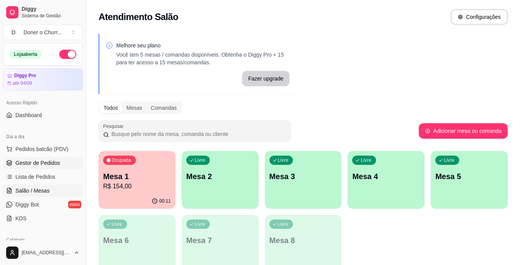
click at [33, 162] on span "Gestor de Pedidos" at bounding box center [37, 163] width 45 height 8
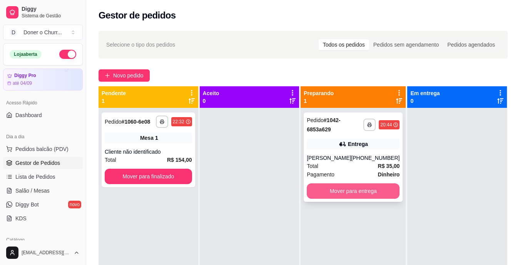
click at [328, 188] on button "Mover para entrega" at bounding box center [353, 190] width 93 height 15
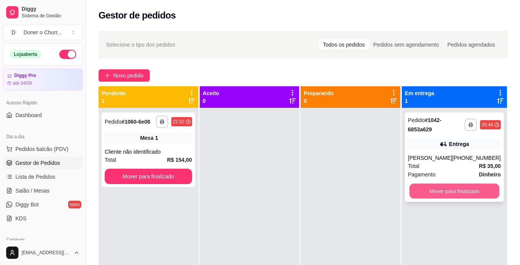
click at [430, 189] on button "Mover para finalizado" at bounding box center [454, 191] width 90 height 15
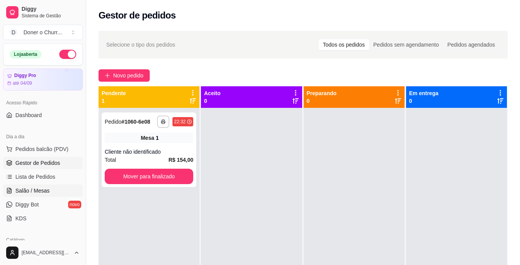
click at [40, 190] on span "Salão / Mesas" at bounding box center [32, 191] width 34 height 8
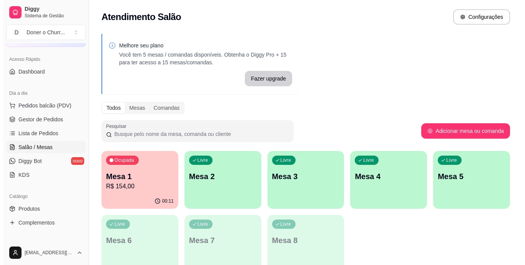
scroll to position [77, 0]
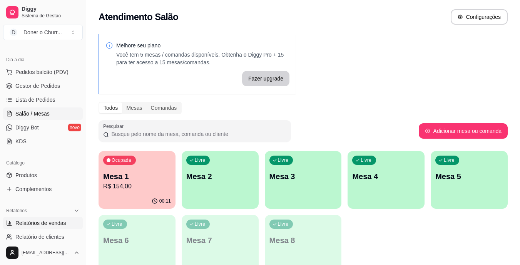
click at [43, 222] on span "Relatórios de vendas" at bounding box center [40, 223] width 51 height 8
select select "ALL"
select select "0"
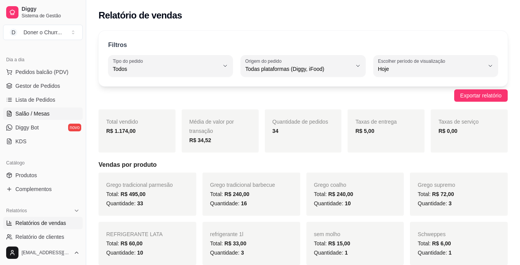
click at [45, 117] on span "Salão / Mesas" at bounding box center [32, 114] width 34 height 8
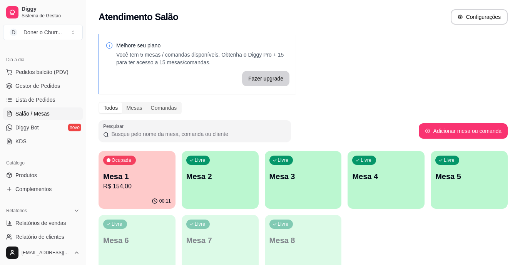
click at [3, 107] on link "Salão / Mesas" at bounding box center [43, 113] width 80 height 12
click at [234, 174] on p "Mesa 2" at bounding box center [220, 176] width 68 height 11
click at [148, 183] on p "R$ 154,00" at bounding box center [137, 186] width 66 height 9
click at [230, 180] on p "Mesa 2" at bounding box center [220, 176] width 66 height 10
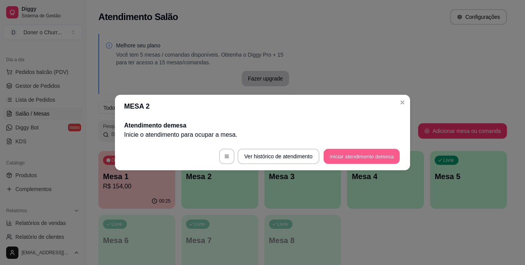
click at [363, 158] on button "Iniciar atendimento de mesa" at bounding box center [362, 156] width 76 height 15
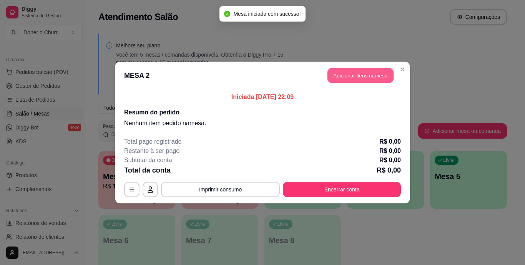
click at [365, 74] on button "Adicionar itens na mesa" at bounding box center [361, 75] width 66 height 15
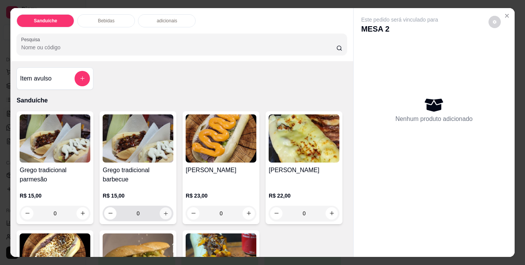
click at [164, 212] on icon "increase-product-quantity" at bounding box center [166, 213] width 6 height 6
type input "1"
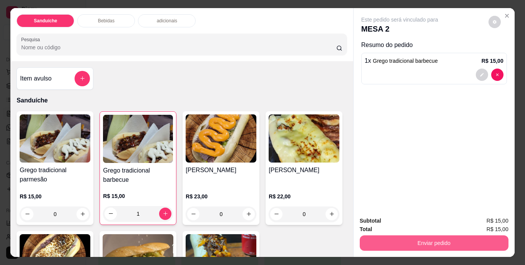
click at [425, 240] on button "Enviar pedido" at bounding box center [434, 242] width 149 height 15
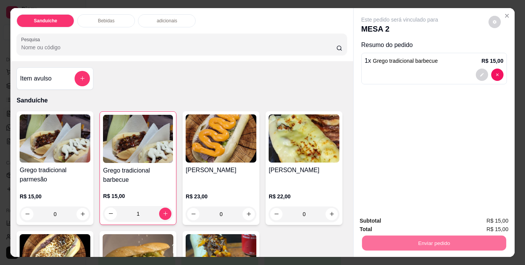
click at [422, 220] on button "Não registrar e enviar pedido" at bounding box center [409, 221] width 78 height 14
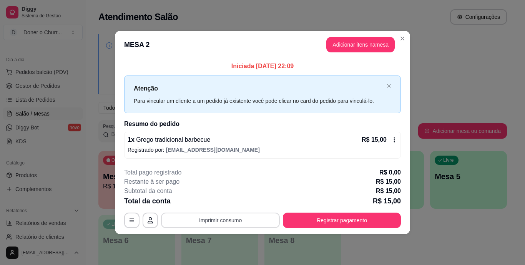
click at [222, 218] on button "Imprimir consumo" at bounding box center [220, 219] width 119 height 15
click at [222, 202] on button "IMPRESSORA" at bounding box center [223, 202] width 54 height 12
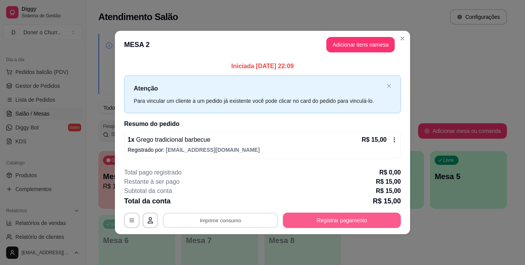
click at [322, 217] on button "Registrar pagamento" at bounding box center [342, 219] width 118 height 15
click at [335, 219] on button "Registrar pagamento" at bounding box center [342, 219] width 118 height 15
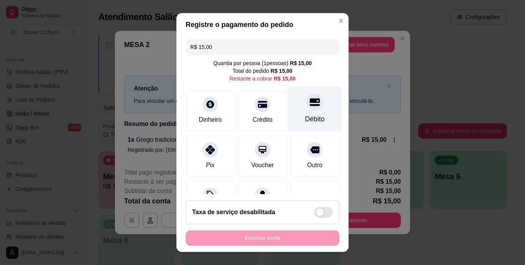
click at [312, 105] on div "Débito" at bounding box center [315, 109] width 54 height 45
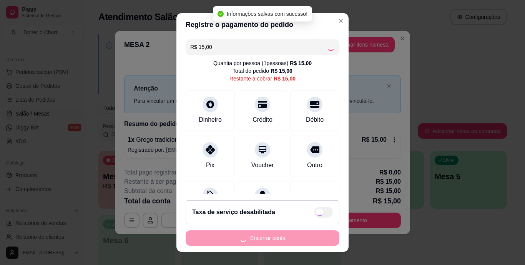
type input "R$ 0,00"
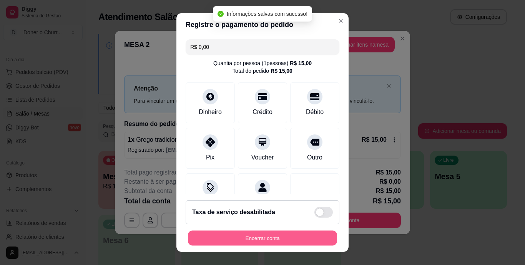
click at [272, 234] on button "Encerrar conta" at bounding box center [262, 237] width 149 height 15
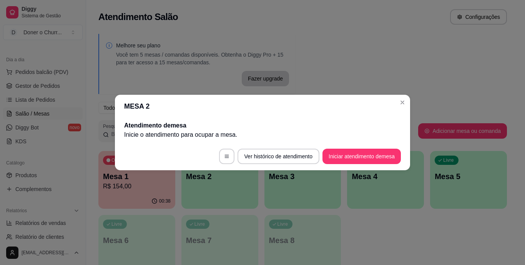
scroll to position [39, 0]
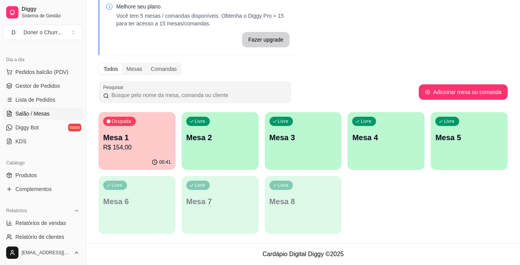
click at [137, 142] on div "Mesa 1 R$ 154,00" at bounding box center [137, 142] width 68 height 20
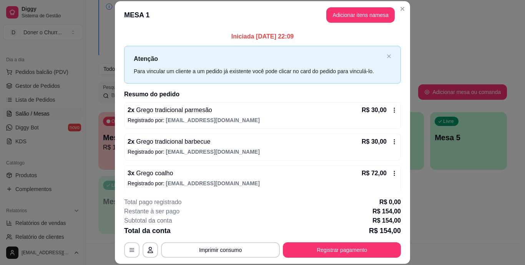
scroll to position [35, 0]
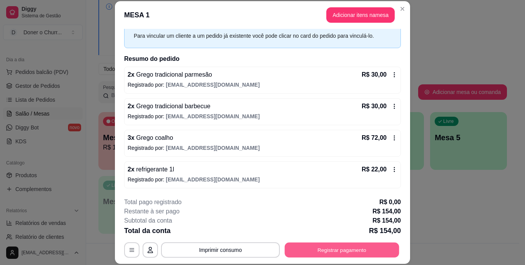
click at [327, 252] on button "Registrar pagamento" at bounding box center [342, 249] width 115 height 15
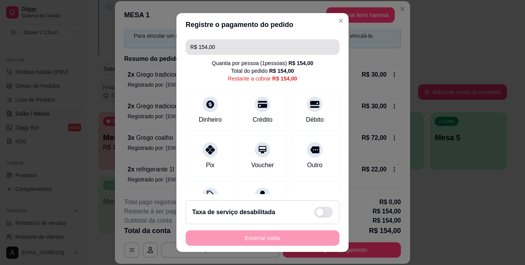
click at [260, 47] on input "R$ 154,00" at bounding box center [262, 46] width 145 height 15
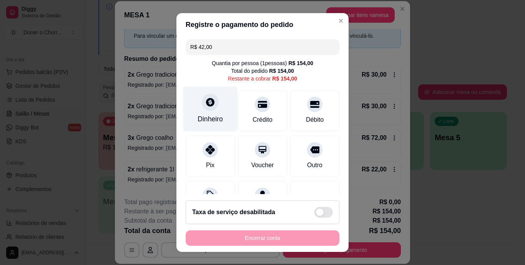
click at [207, 108] on div at bounding box center [210, 102] width 17 height 17
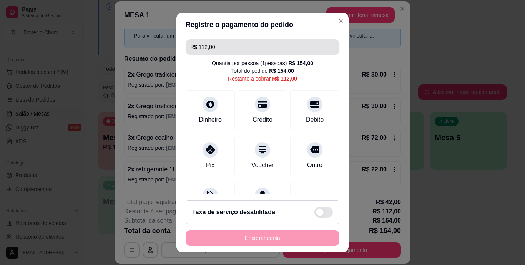
click at [244, 48] on input "R$ 112,00" at bounding box center [262, 46] width 145 height 15
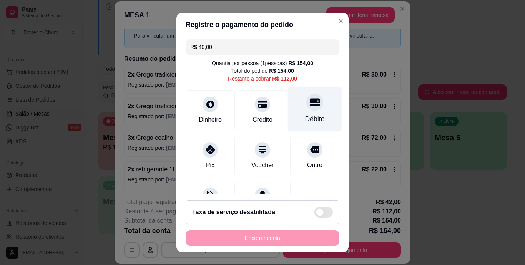
click at [293, 109] on div "Débito" at bounding box center [315, 109] width 54 height 45
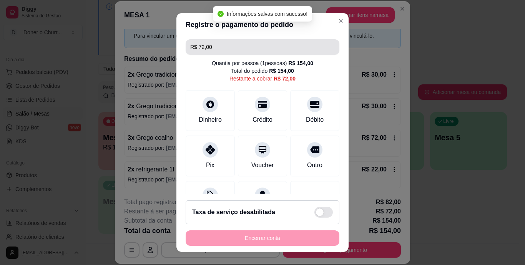
click at [240, 48] on input "R$ 72,00" at bounding box center [262, 46] width 145 height 15
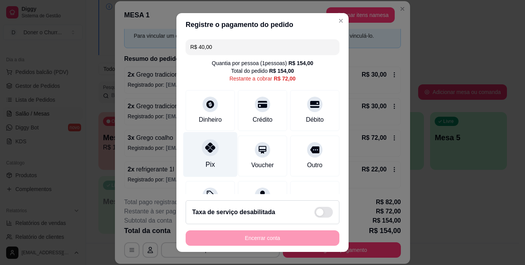
click at [212, 152] on div at bounding box center [210, 147] width 17 height 17
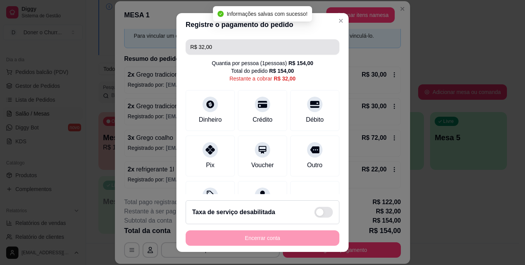
click at [226, 48] on input "R$ 32,00" at bounding box center [262, 46] width 145 height 15
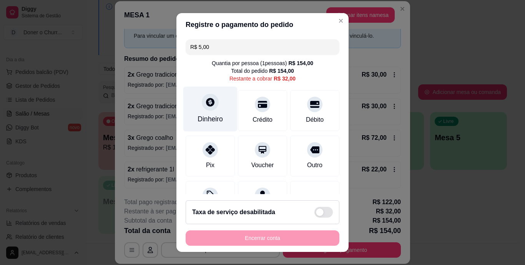
click at [200, 109] on div "Dinheiro" at bounding box center [211, 109] width 54 height 45
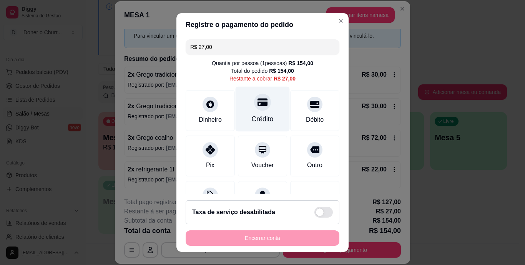
click at [263, 101] on div "Crédito" at bounding box center [263, 109] width 54 height 45
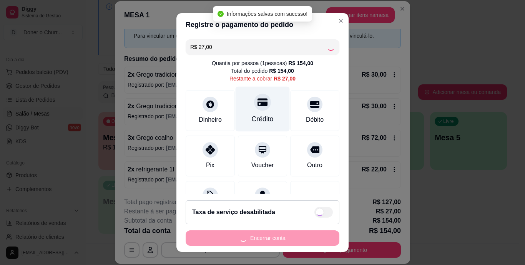
type input "R$ 0,00"
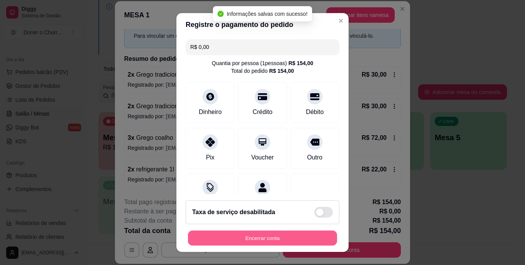
click at [264, 232] on button "Encerrar conta" at bounding box center [262, 237] width 149 height 15
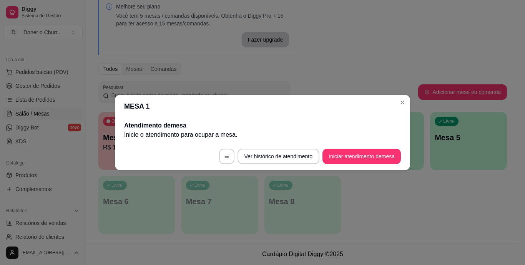
scroll to position [0, 0]
